Goal: Information Seeking & Learning: Learn about a topic

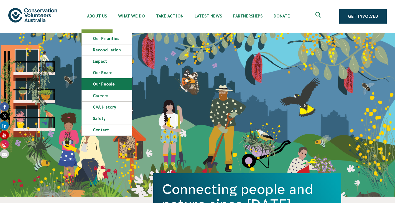
click at [101, 85] on link "Our People" at bounding box center [107, 83] width 50 height 11
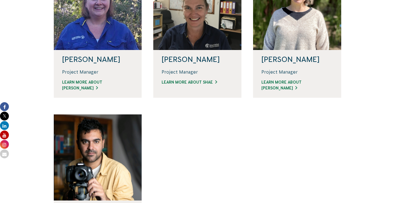
scroll to position [499, 0]
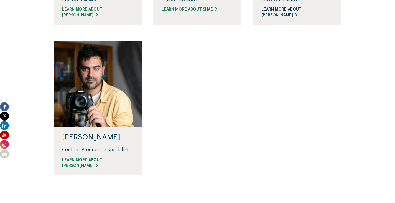
click at [295, 18] on link "Learn more about [PERSON_NAME]" at bounding box center [297, 12] width 72 height 12
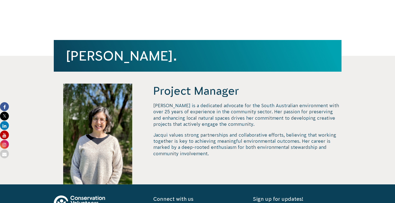
scroll to position [139, 0]
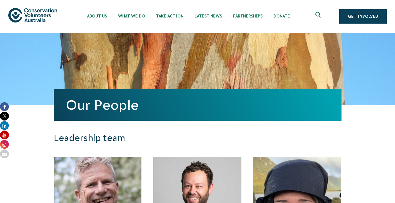
scroll to position [499, 0]
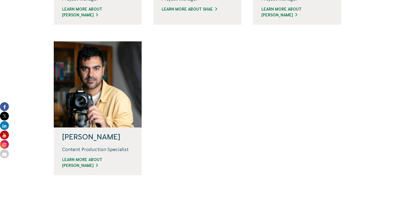
click at [212, 16] on div "Project Manager Learn more about Shae" at bounding box center [198, 6] width 72 height 21
click at [212, 12] on link "Learn more about Shae" at bounding box center [198, 9] width 72 height 6
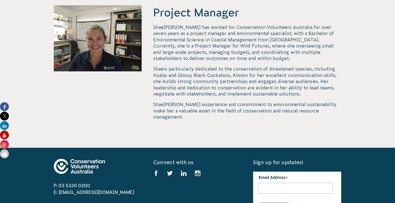
scroll to position [194, 0]
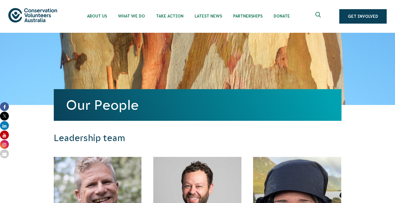
scroll to position [499, 0]
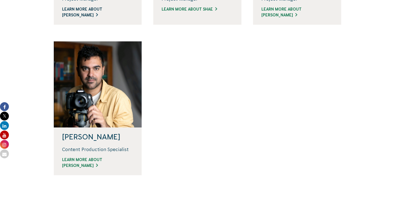
click at [98, 18] on link "Learn more about Linda" at bounding box center [98, 12] width 72 height 12
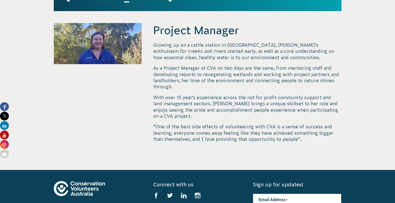
scroll to position [166, 0]
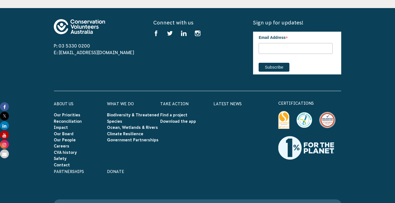
scroll to position [943, 0]
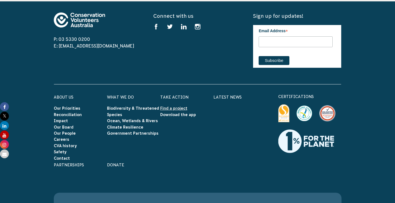
click at [177, 110] on link "Find a project" at bounding box center [173, 108] width 27 height 4
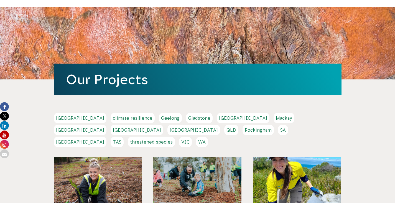
scroll to position [83, 0]
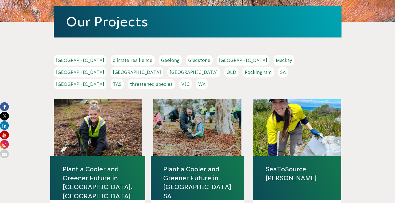
click at [238, 77] on link "QLD" at bounding box center [231, 72] width 14 height 11
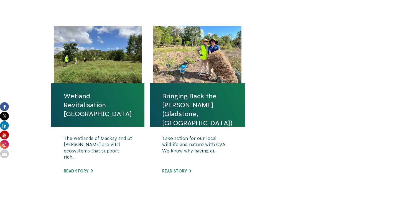
scroll to position [388, 0]
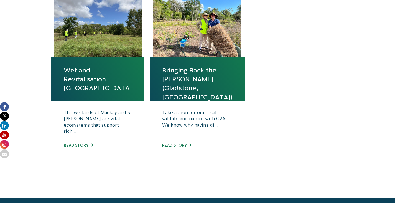
click at [221, 101] on link "Bringing Back the [PERSON_NAME] (Gladstone, [GEOGRAPHIC_DATA])" at bounding box center [197, 84] width 70 height 36
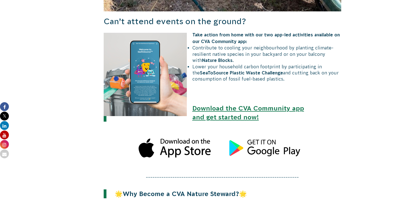
scroll to position [776, 0]
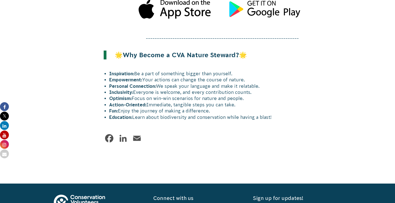
click at [124, 144] on link "LinkedIn" at bounding box center [123, 138] width 11 height 11
